Goal: Entertainment & Leisure: Browse casually

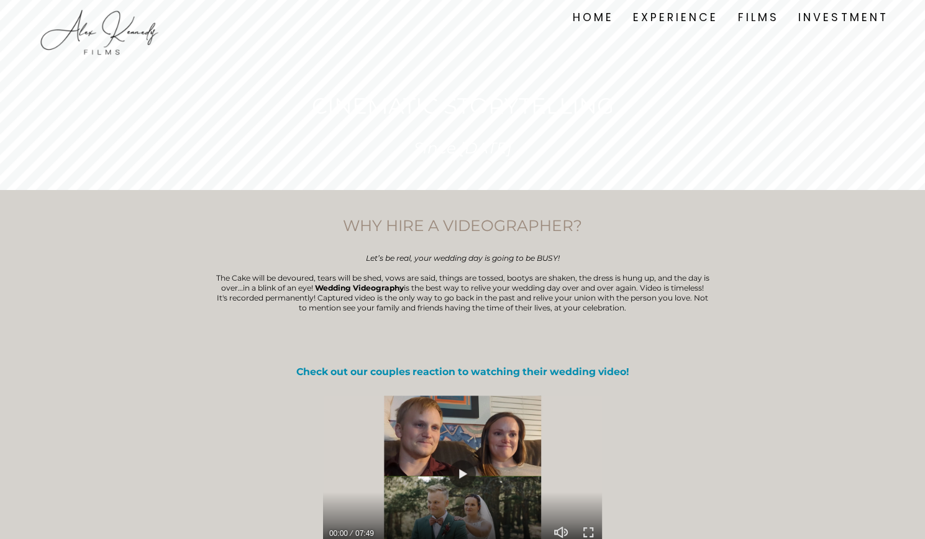
click at [760, 18] on link "FILMS" at bounding box center [758, 17] width 41 height 17
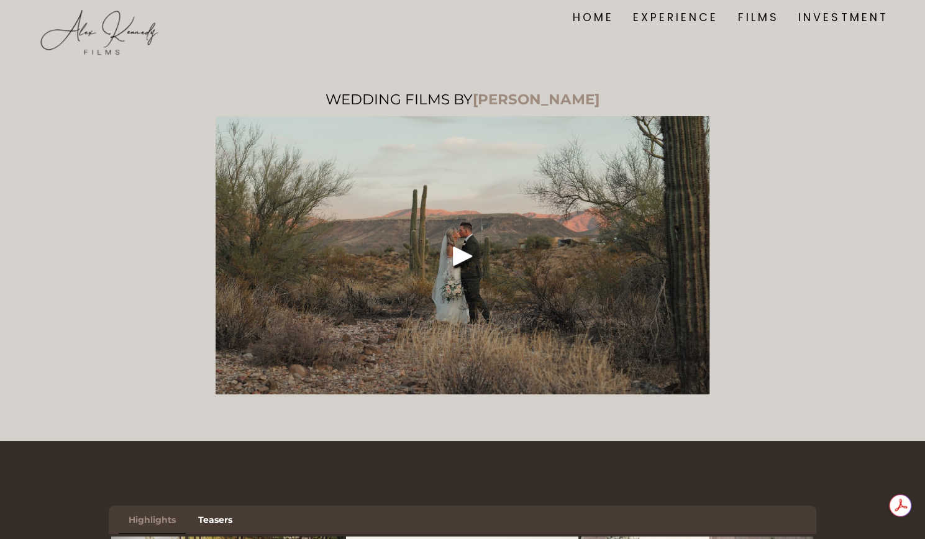
click at [818, 19] on link "INVESTMENT" at bounding box center [842, 17] width 89 height 17
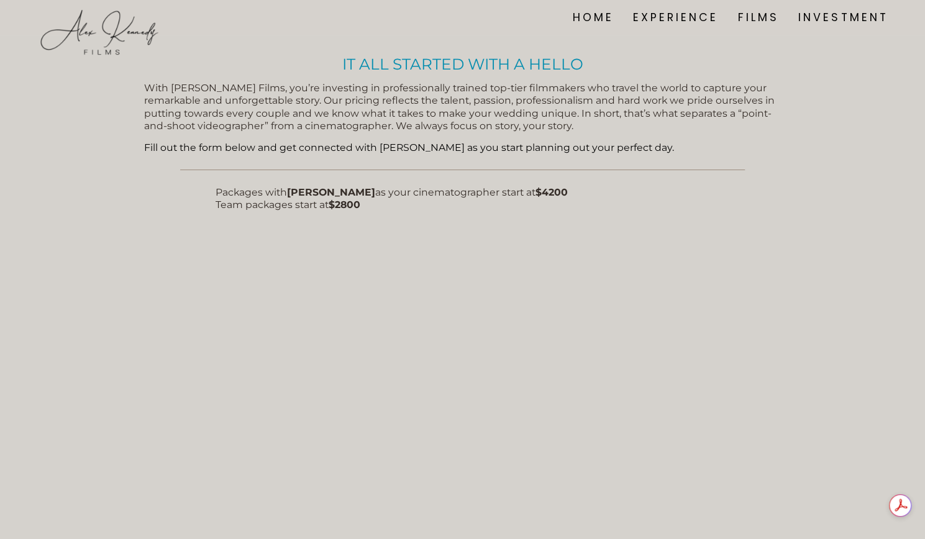
click at [756, 15] on link "FILMS" at bounding box center [758, 17] width 41 height 17
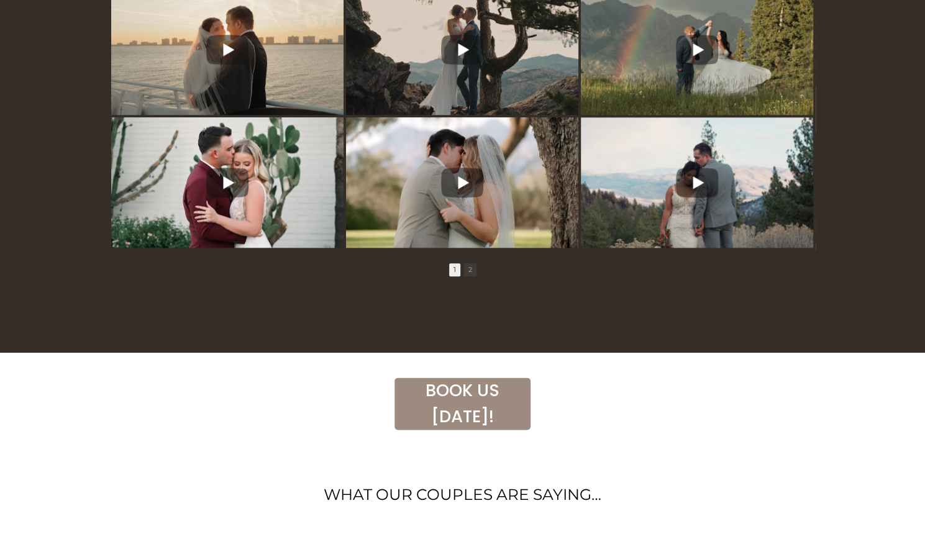
scroll to position [693, 0]
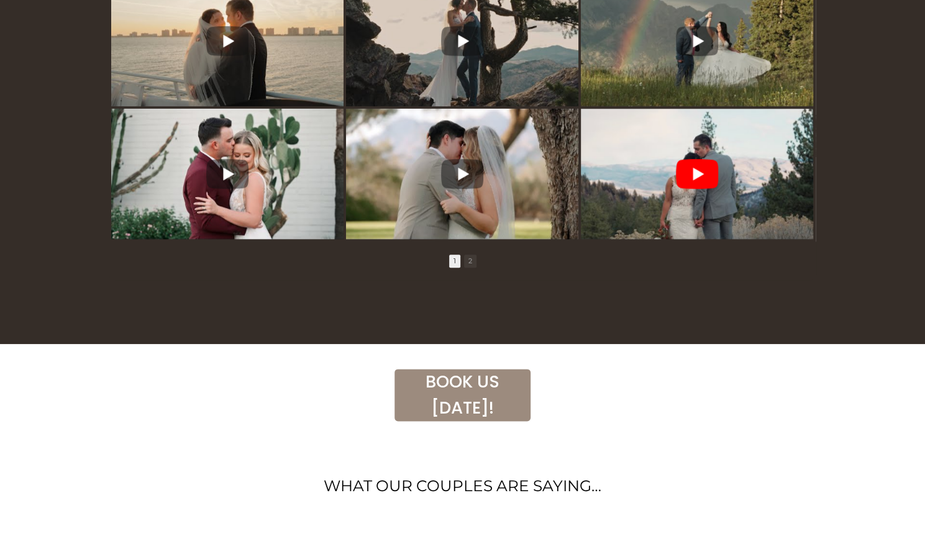
click at [689, 178] on icon at bounding box center [697, 174] width 42 height 30
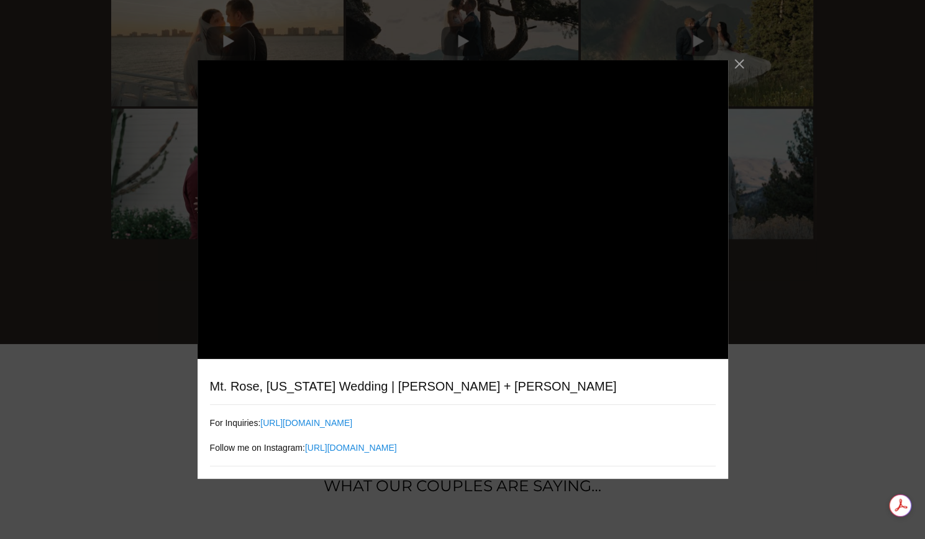
scroll to position [0, 0]
click at [824, 158] on div "Mt. Rose, Nevada Wedding | Nina + Matt For Inquiries: https://www.alexkennedyfi…" at bounding box center [462, 269] width 925 height 539
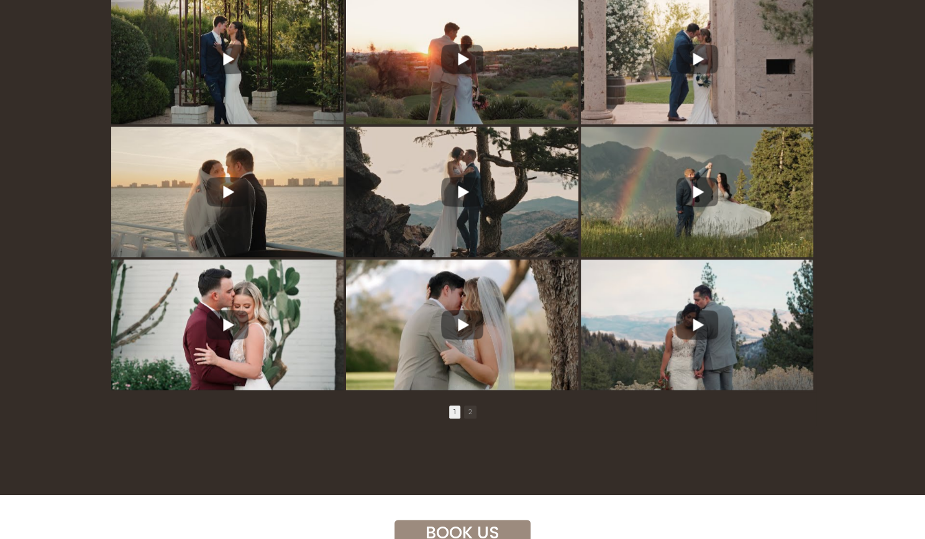
scroll to position [543, 0]
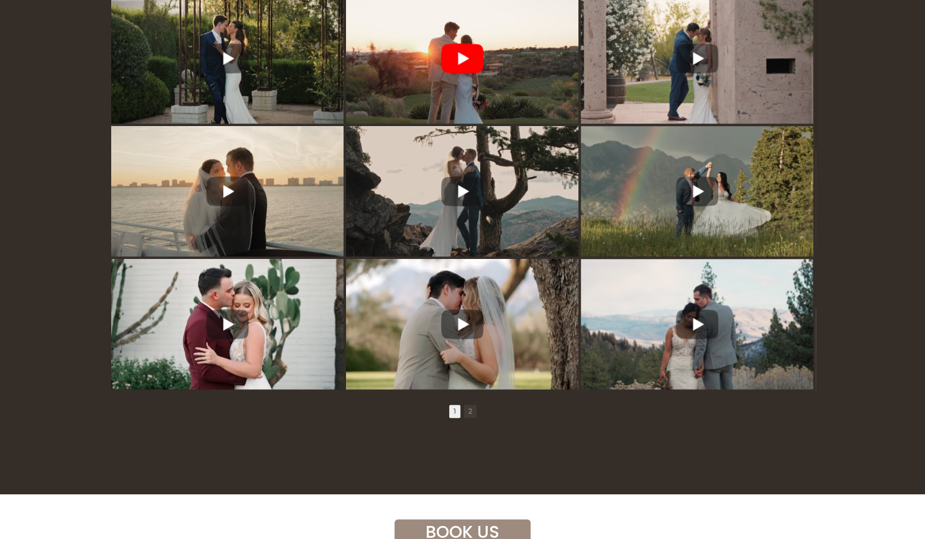
click at [465, 64] on icon at bounding box center [463, 58] width 11 height 13
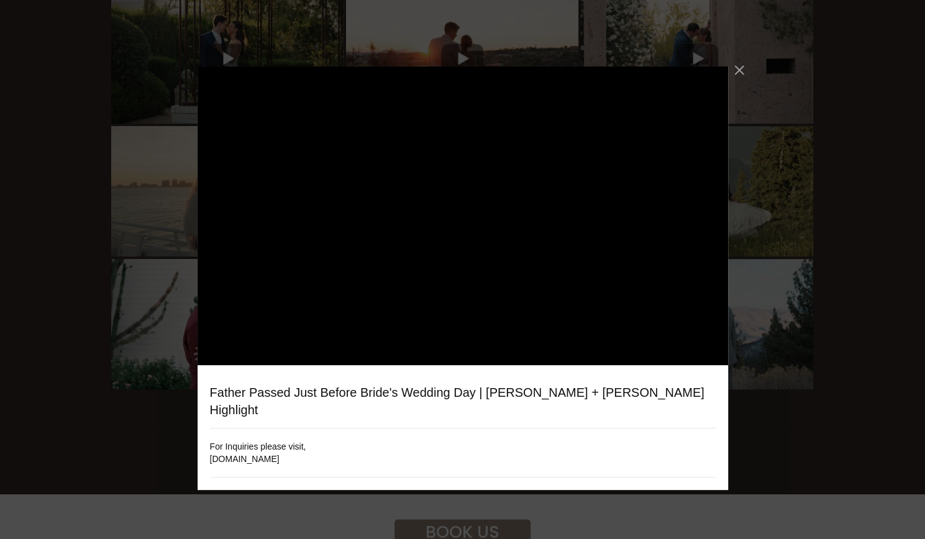
scroll to position [0, 0]
click at [803, 77] on div "Father Passed Just Before Bride's Wedding Day | Katie + Vince Highlight For Inq…" at bounding box center [462, 269] width 925 height 539
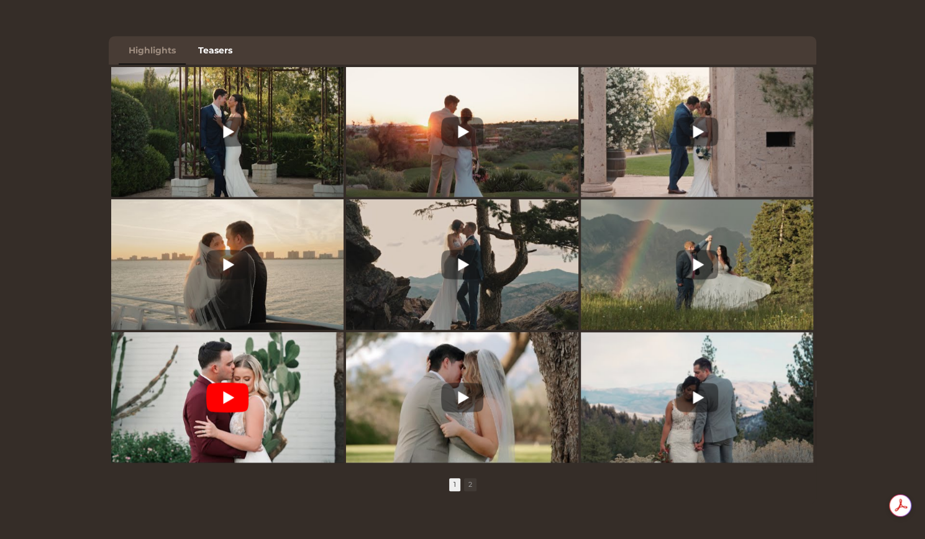
click at [224, 404] on icon at bounding box center [228, 397] width 11 height 13
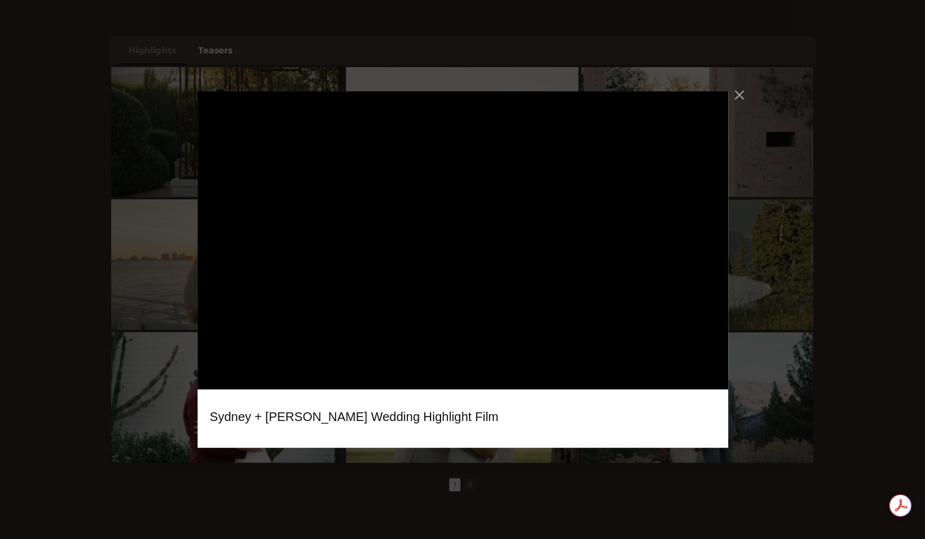
click at [135, 186] on div "Sydney + Tucker Wedding Highlight Film" at bounding box center [462, 269] width 925 height 539
